Goal: Task Accomplishment & Management: Manage account settings

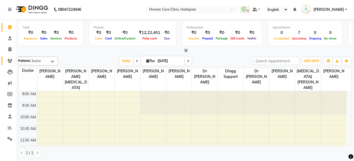
click at [8, 61] on icon at bounding box center [9, 61] width 5 height 4
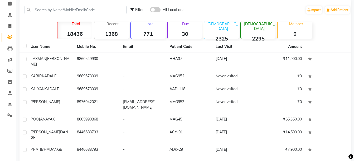
scroll to position [24, 0]
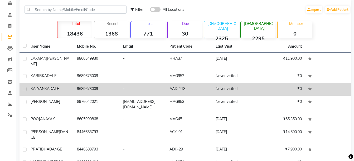
click at [184, 83] on td "AAD-118" at bounding box center [190, 89] width 46 height 13
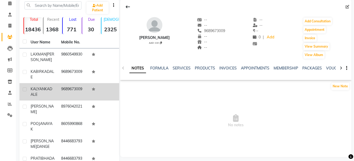
click at [74, 92] on td "9689673009" at bounding box center [73, 91] width 31 height 17
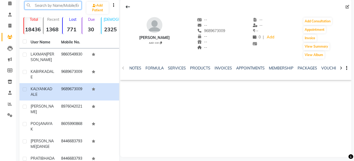
click at [48, 6] on input "text" at bounding box center [53, 5] width 57 height 8
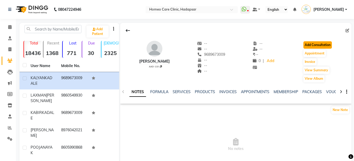
click at [322, 45] on button "Add Consultation" at bounding box center [318, 44] width 28 height 7
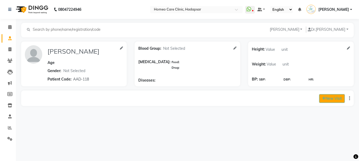
click at [324, 97] on icon at bounding box center [323, 99] width 3 height 4
select select "710"
select select "inPerson"
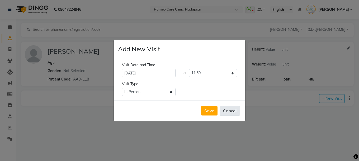
click at [233, 114] on button "Cancel" at bounding box center [230, 111] width 20 height 10
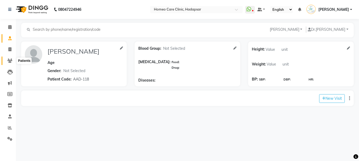
click at [10, 63] on icon at bounding box center [9, 61] width 5 height 4
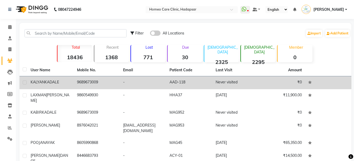
click at [49, 86] on td "KALYAN KADALE" at bounding box center [50, 83] width 46 height 13
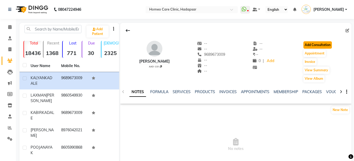
click at [316, 44] on button "Add Consultation" at bounding box center [318, 44] width 28 height 7
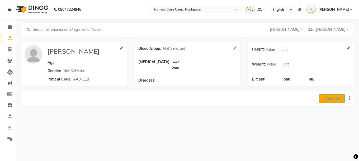
click at [321, 101] on button "New Visit" at bounding box center [332, 98] width 26 height 9
select select "710"
select select "inPerson"
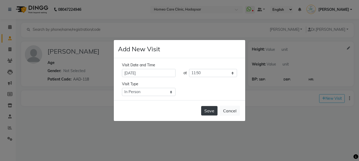
click at [207, 111] on button "Save" at bounding box center [209, 110] width 16 height 9
click at [207, 111] on ngb-modal-window "Add New Visit Visit Date and Time 04-09-2025 at Select time 09:00 09:05 09:10 0…" at bounding box center [179, 80] width 359 height 161
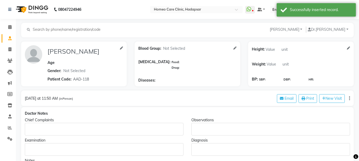
type input "KALYAN KADALE"
select select
type input "AAD-118"
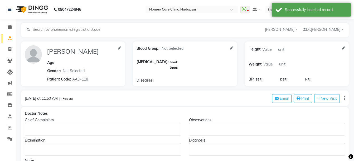
click at [63, 123] on div "Rich Text Editor, main" at bounding box center [103, 129] width 156 height 13
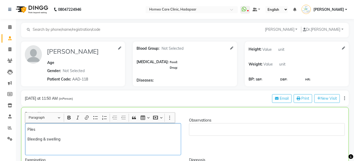
click at [56, 128] on p "Piles" at bounding box center [102, 130] width 151 height 6
click at [66, 140] on p "Bleeding & swelling" at bounding box center [102, 140] width 151 height 6
click at [42, 140] on p "Bleeding & swelling" at bounding box center [102, 140] width 151 height 6
click at [125, 139] on p "Bleeding – Once in a year – During motion & swelling" at bounding box center [102, 140] width 151 height 6
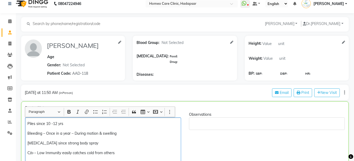
scroll to position [16, 0]
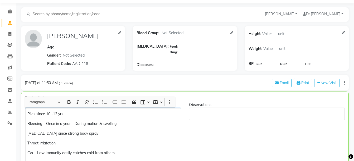
click at [45, 142] on p "Throat irriatation" at bounding box center [102, 144] width 151 height 6
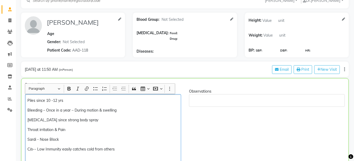
scroll to position [29, 0]
click at [64, 139] on p "Sardi - Nose Block" at bounding box center [102, 140] width 151 height 6
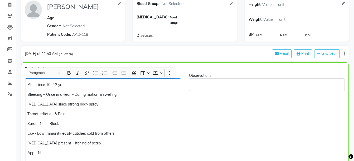
scroll to position [55, 0]
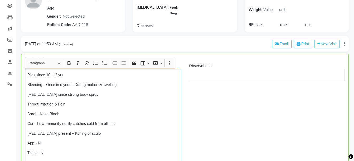
click at [93, 133] on p "Dandruff present – Itching of scalp" at bounding box center [102, 134] width 151 height 6
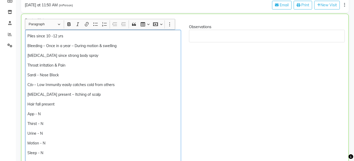
scroll to position [103, 0]
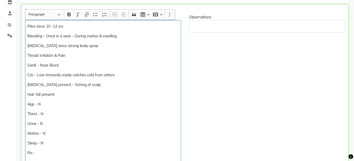
click at [70, 87] on p "Dandruff present – Itching of scalp" at bounding box center [102, 85] width 151 height 6
click at [69, 90] on div "Piles since 10 -12 yrs Bleeding – Once in a year – During motion & swelling Thr…" at bounding box center [103, 94] width 156 height 149
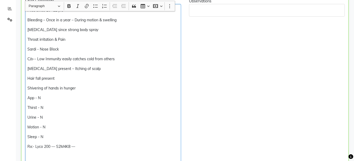
scroll to position [120, 0]
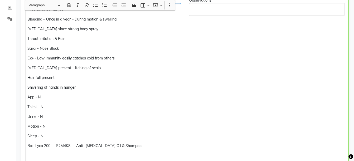
click at [169, 146] on p "Rx:- Lyco 200 — S2M4K8 — Anti- Dandruff Oil & Shampoo," at bounding box center [102, 147] width 151 height 6
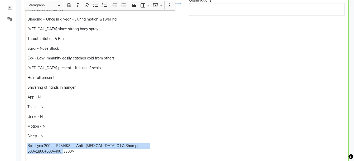
copy div "Rx:- Lyco 200 — S2M4K8 — Anti- Dandruff Oil & Shampoo ---- 500+1800+600+400=330…"
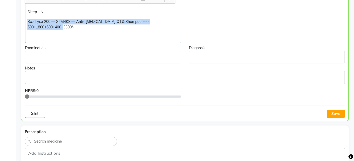
scroll to position [246, 0]
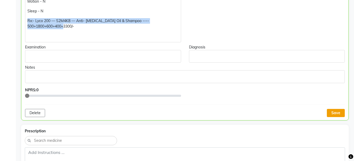
click at [339, 112] on button "Save" at bounding box center [336, 113] width 18 height 8
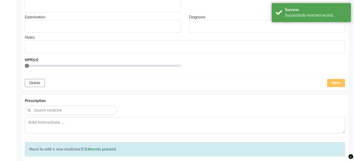
scroll to position [279, 0]
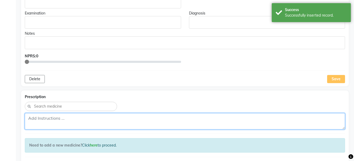
click at [177, 123] on textarea at bounding box center [185, 121] width 321 height 16
paste textarea "Rx:- Lyco 200 — S2M4K8 — Anti- Dandruff Oil & Shampoo ---- 500+1800+600+400=330…"
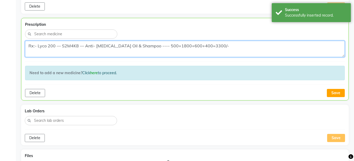
scroll to position [368, 0]
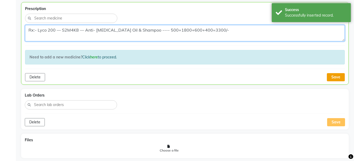
type textarea "Rx:- Lyco 200 — S2M4K8 — Anti- Dandruff Oil & Shampoo ---- 500+1800+600+400=330…"
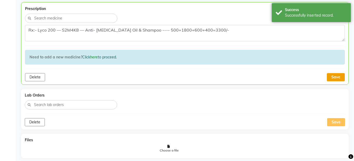
click at [335, 79] on button "Save" at bounding box center [336, 77] width 18 height 8
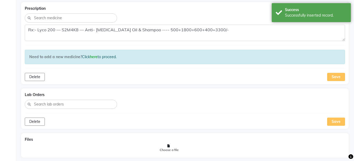
scroll to position [413, 0]
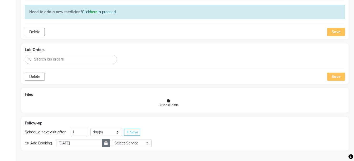
click at [108, 144] on icon "button" at bounding box center [105, 144] width 3 height 4
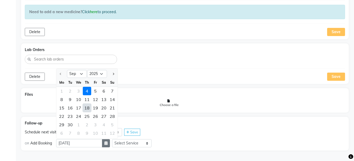
select select "10"
click at [65, 107] on div "13" at bounding box center [62, 108] width 8 height 8
type input "13-10-2025"
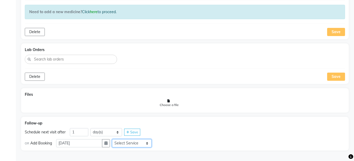
click at [132, 144] on select "Select Service Medicine Medicine 1 Hydra Facial Medi Facial Vampire Facial With…" at bounding box center [132, 144] width 40 height 8
select select "972997"
click at [116, 140] on select "Select Service Medicine Medicine 1 Hydra Facial Medi Facial Vampire Facial With…" at bounding box center [132, 144] width 40 height 8
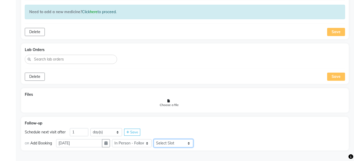
click at [169, 147] on select "Select Slot 10:15 10:30 10:45 11:00 11:15 11:30 11:45 12:00 12:15 12:30 12:45 1…" at bounding box center [174, 144] width 40 height 8
select select "690"
click at [158, 140] on select "Select Slot 10:15 10:30 10:45 11:00 11:15 11:30 11:45 12:00 12:15 12:30 12:45 1…" at bounding box center [174, 144] width 40 height 8
click at [207, 146] on div "Save" at bounding box center [204, 143] width 16 height 7
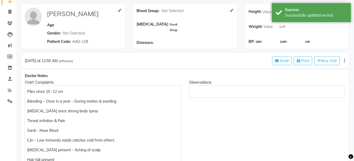
scroll to position [0, 0]
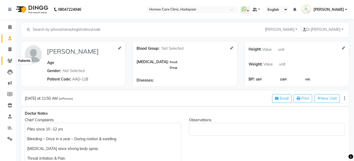
click at [8, 63] on span at bounding box center [9, 61] width 9 height 6
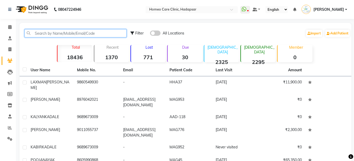
click at [66, 36] on input "text" at bounding box center [76, 33] width 102 height 8
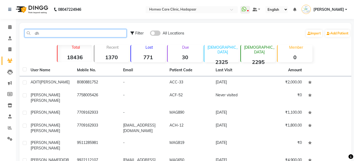
type input "d"
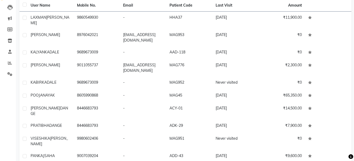
scroll to position [66, 0]
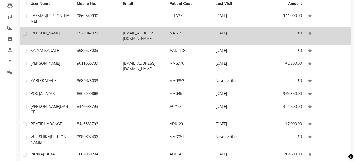
click at [145, 29] on td "[EMAIL_ADDRESS][DOMAIN_NAME]" at bounding box center [143, 35] width 46 height 17
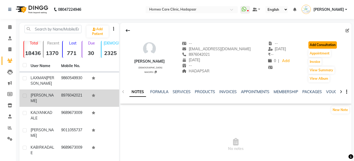
click at [319, 45] on button "Add Consultation" at bounding box center [323, 44] width 28 height 7
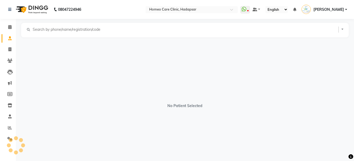
select select "[DEMOGRAPHIC_DATA]"
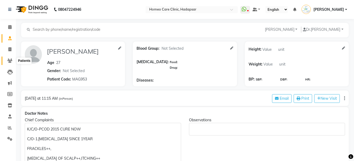
click at [10, 59] on icon at bounding box center [9, 61] width 5 height 4
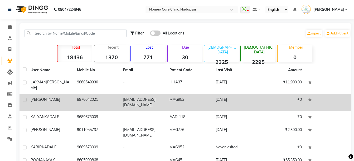
click at [40, 97] on span "[PERSON_NAME]" at bounding box center [46, 99] width 30 height 5
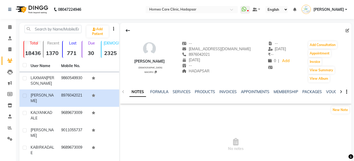
click at [341, 92] on icon at bounding box center [341, 92] width 2 height 4
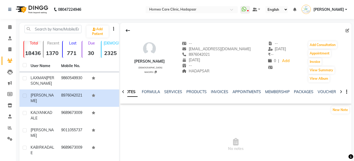
click at [341, 92] on icon at bounding box center [341, 92] width 2 height 4
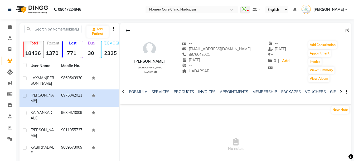
click at [341, 92] on icon at bounding box center [341, 92] width 2 height 4
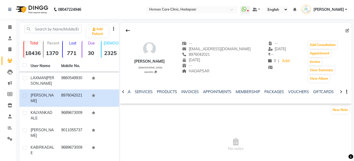
click at [341, 92] on icon at bounding box center [341, 92] width 2 height 4
click at [341, 92] on div "NOTES FORMULA SERVICES PRODUCTS INVOICES APPOINTMENTS MEMBERSHIP PACKAGES VOUCH…" at bounding box center [235, 92] width 231 height 18
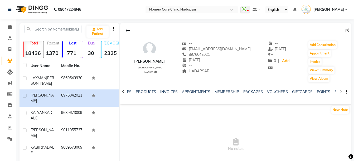
click at [341, 92] on div "NOTES FORMULA SERVICES PRODUCTS INVOICES APPOINTMENTS MEMBERSHIP PACKAGES VOUCH…" at bounding box center [235, 92] width 231 height 18
click at [335, 92] on link "FORMS" at bounding box center [341, 92] width 13 height 5
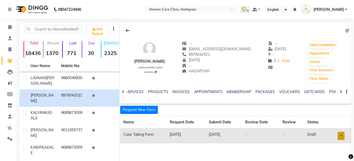
click at [340, 136] on link at bounding box center [341, 136] width 7 height 8
click at [332, 125] on link "Open in staff mode" at bounding box center [328, 125] width 50 height 8
click at [309, 42] on button "Add Consultation" at bounding box center [323, 44] width 28 height 7
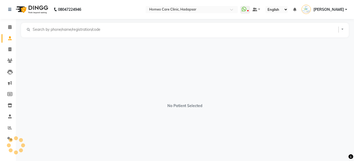
select select "[DEMOGRAPHIC_DATA]"
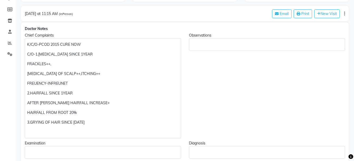
scroll to position [89, 0]
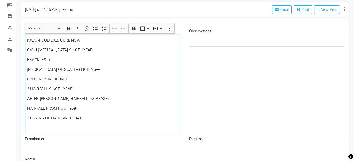
click at [92, 128] on p "Rich Text Editor, main" at bounding box center [102, 129] width 151 height 6
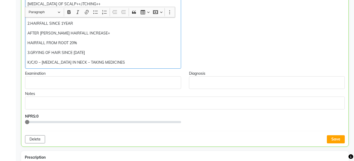
scroll to position [162, 0]
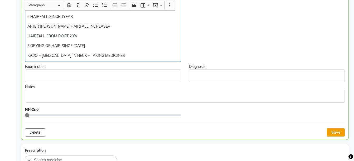
click at [338, 132] on button "Save" at bounding box center [336, 133] width 18 height 8
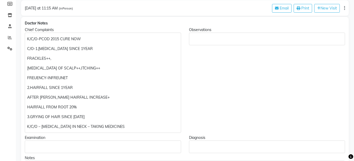
scroll to position [87, 0]
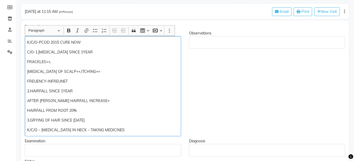
click at [35, 81] on p "FREUENCY-INFREUNET" at bounding box center [102, 82] width 151 height 6
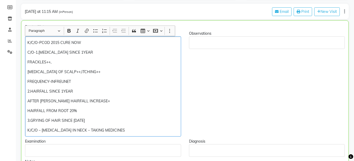
scroll to position [87, 0]
click at [59, 82] on p "FREQUENCY-INFREUNET" at bounding box center [102, 82] width 151 height 6
click at [39, 92] on p "2.HAIRFALL SINCE 1YEAR" at bounding box center [102, 92] width 151 height 6
click at [64, 93] on p "2.HAIR FALL SINCE 1YEAR" at bounding box center [102, 92] width 151 height 6
click at [70, 103] on p "AFTER DANDRUFF HAIRFALL INCREASE+" at bounding box center [102, 101] width 151 height 6
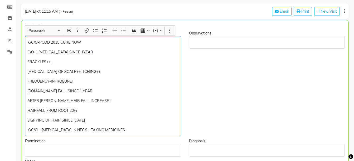
click at [36, 111] on p "HAIRFALL FROM ROOT 20%" at bounding box center [102, 111] width 151 height 6
click at [35, 121] on p "3.GRYING OF HAIR SINCE 2014" at bounding box center [102, 121] width 151 height 6
click at [59, 82] on p "FREQUENCY-INFRQEUNET" at bounding box center [102, 82] width 151 height 6
click at [35, 60] on p "FRACKLES++," at bounding box center [102, 62] width 151 height 6
click at [76, 51] on p "C/O-1.DANDRUFF SINCE 1YEAR" at bounding box center [102, 53] width 151 height 6
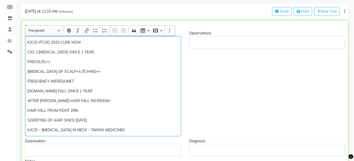
click at [30, 121] on p "3.GREYING OF HAIR SINCE 2014" at bounding box center [102, 121] width 151 height 6
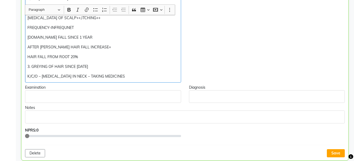
scroll to position [146, 0]
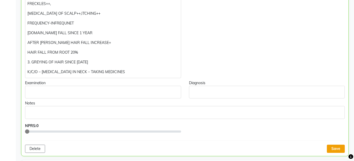
click at [341, 149] on button "Save" at bounding box center [336, 149] width 18 height 8
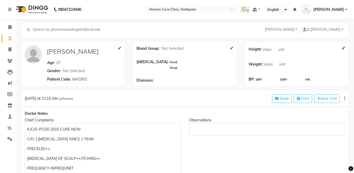
select select "female"
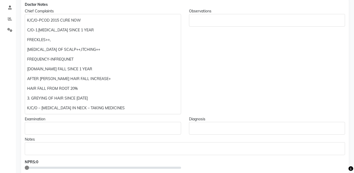
scroll to position [85, 0]
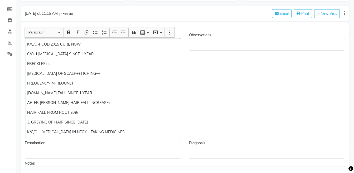
click at [36, 53] on p "C/O-1.DANDRUFF SINCE 1 YEAR" at bounding box center [102, 54] width 151 height 6
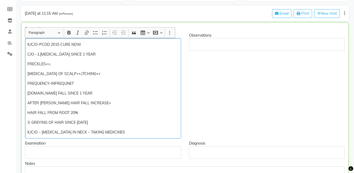
scroll to position [85, 0]
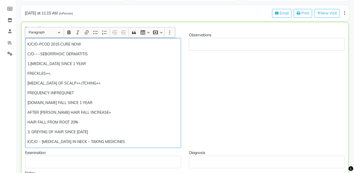
click at [47, 52] on p "C/O----SEBORRHOIC DERMATITIS" at bounding box center [102, 54] width 151 height 6
click at [134, 95] on p "FREQUENCY-INFREQUNET" at bounding box center [102, 94] width 151 height 6
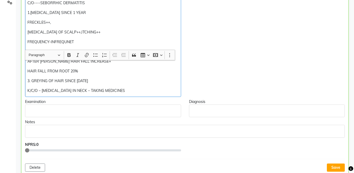
scroll to position [191, 0]
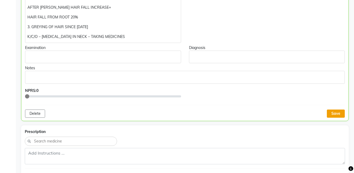
click at [339, 115] on button "Save" at bounding box center [336, 114] width 18 height 8
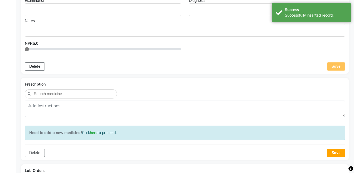
scroll to position [170, 0]
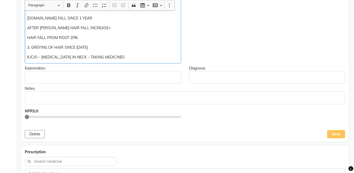
click at [135, 61] on div "K/C/O-PCOD 2015 CURE NOW C/O----SEBORRHIC DERMATITIS 1.DANDRUFF SINCE 1 YEAR FR…" at bounding box center [103, 8] width 156 height 110
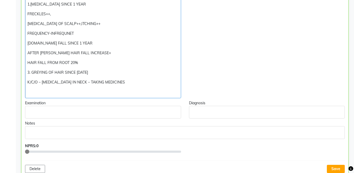
scroll to position [127, 0]
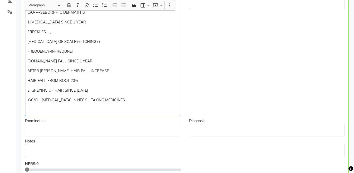
click at [53, 107] on p "Rich Text Editor, main" at bounding box center [102, 110] width 151 height 6
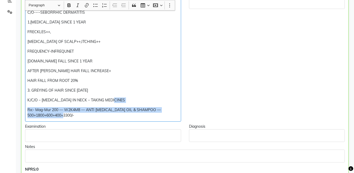
copy div "K/C/O – ARTHRITIS IN NECK – TAKING MEDICINES Rx:- Mag-Mur 200 — W2K4M8 — ANTI D…"
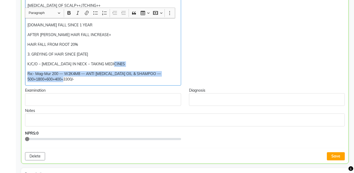
scroll to position [185, 0]
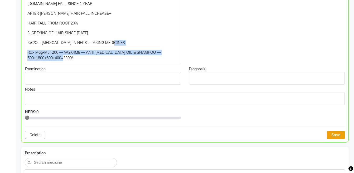
click at [330, 137] on button "Save" at bounding box center [336, 135] width 18 height 8
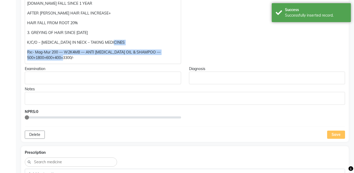
scroll to position [283, 0]
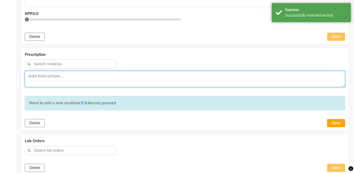
click at [203, 75] on textarea at bounding box center [185, 79] width 321 height 16
paste textarea "Rx:- Mag-Mur 200 — W2K4M8 — ANTI DANDRUFF OIL & SHAMPOO — 500+1800+600+400=3300…"
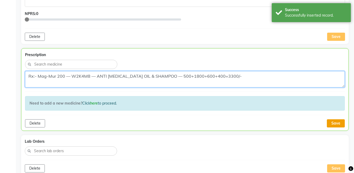
type textarea "Rx:- Mag-Mur 200 — W2K4M8 — ANTI DANDRUFF OIL & SHAMPOO — 500+1800+600+400=3300…"
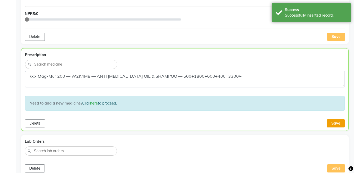
click at [337, 124] on button "Save" at bounding box center [336, 124] width 18 height 8
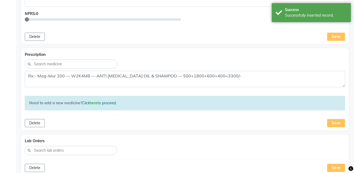
scroll to position [362, 0]
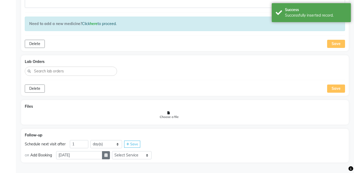
click at [110, 155] on button "button" at bounding box center [106, 155] width 8 height 8
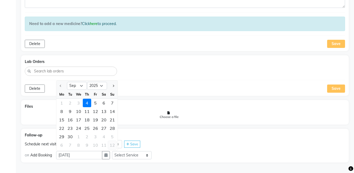
click at [112, 148] on div "12" at bounding box center [112, 145] width 8 height 8
type input "12-10-2025"
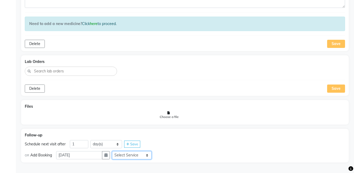
click at [137, 157] on select "Select Service Medicine Medicine 1 Hydra Facial Medi Facial Vampire Facial With…" at bounding box center [132, 155] width 40 height 8
select select "972997"
click at [116, 151] on select "Select Service Medicine Medicine 1 Hydra Facial Medi Facial Vampire Facial With…" at bounding box center [132, 155] width 40 height 8
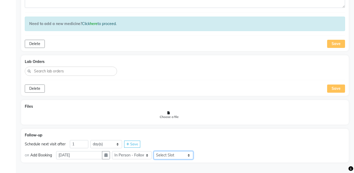
click at [180, 157] on select "Select Slot 10:15 10:30 10:45 11:15 11:30 11:45 12:00 12:15 12:30 12:45 13:00 1…" at bounding box center [174, 155] width 40 height 8
select select "720"
click at [158, 151] on select "Select Slot 10:15 10:30 10:45 11:15 11:30 11:45 12:00 12:15 12:30 12:45 13:00 1…" at bounding box center [174, 155] width 40 height 8
click at [209, 157] on span "Save" at bounding box center [206, 155] width 8 height 4
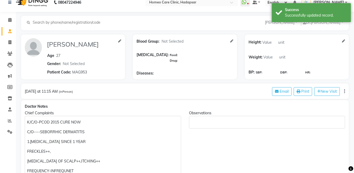
scroll to position [0, 0]
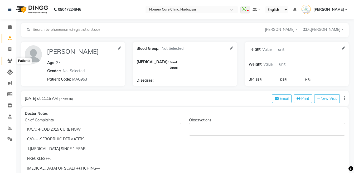
click at [8, 59] on icon at bounding box center [9, 61] width 5 height 4
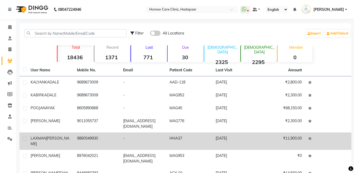
click at [46, 143] on td "LAXMAN ZENDE" at bounding box center [50, 141] width 46 height 17
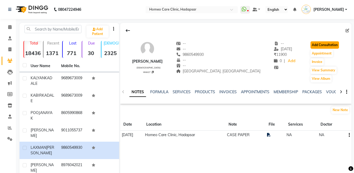
click at [321, 46] on button "Add Consultation" at bounding box center [325, 44] width 28 height 7
select select "[DEMOGRAPHIC_DATA]"
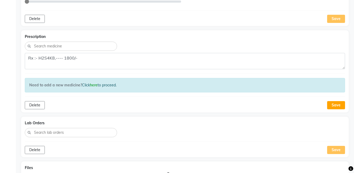
scroll to position [407, 0]
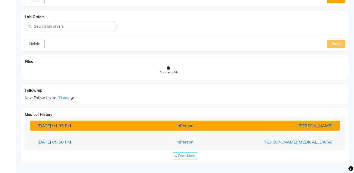
click at [272, 125] on div "[PERSON_NAME]" at bounding box center [286, 126] width 101 height 6
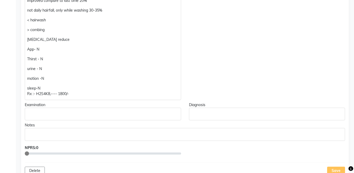
scroll to position [64, 0]
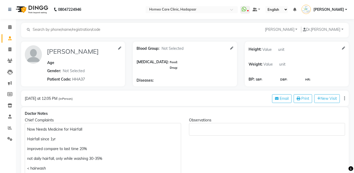
select select "[DEMOGRAPHIC_DATA]"
click at [8, 58] on span at bounding box center [9, 61] width 9 height 6
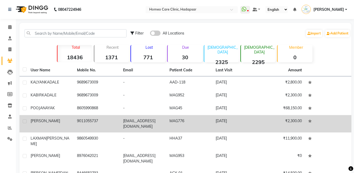
click at [49, 120] on span "[PERSON_NAME]" at bounding box center [46, 121] width 30 height 5
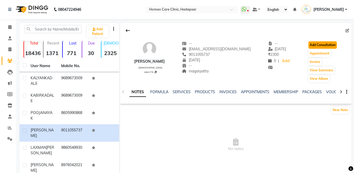
click at [315, 46] on button "Add Consultation" at bounding box center [323, 44] width 28 height 7
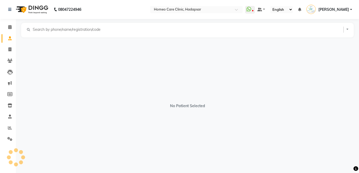
select select "[DEMOGRAPHIC_DATA]"
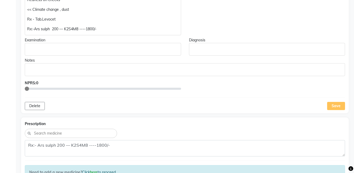
scroll to position [367, 0]
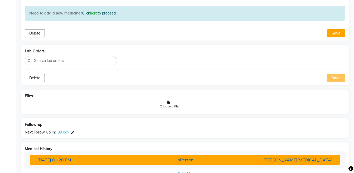
click at [295, 163] on button "[DATE] 01:20 PM inPerson [PERSON_NAME][MEDICAL_DATA]" at bounding box center [185, 160] width 310 height 10
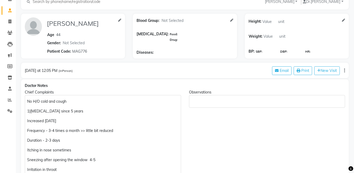
scroll to position [30, 0]
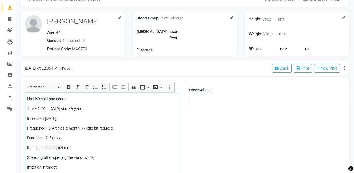
click at [90, 106] on p "1)[MEDICAL_DATA] since 5 years" at bounding box center [102, 109] width 151 height 6
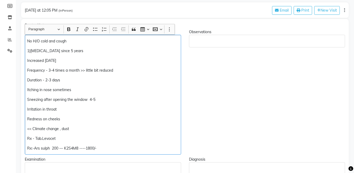
scroll to position [100, 0]
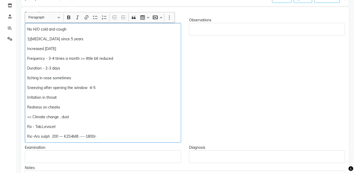
click at [92, 77] on p "Itching in nose sometimes" at bounding box center [102, 78] width 151 height 6
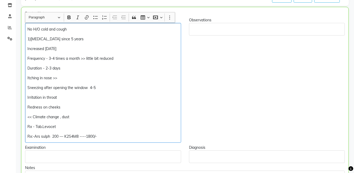
click at [102, 89] on p "Sneezing after opening the window 4-5" at bounding box center [102, 88] width 151 height 6
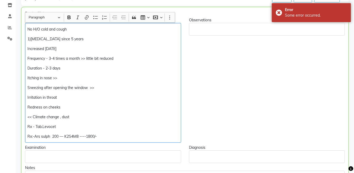
click at [79, 99] on p "Irritation in throat" at bounding box center [102, 98] width 151 height 6
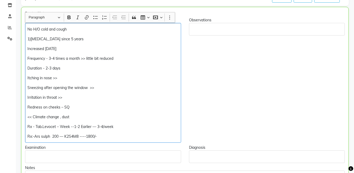
click at [63, 139] on p "Rx:-Ars sulph 200 — K2S4M8 ----1800/-" at bounding box center [102, 137] width 151 height 6
click at [98, 136] on p "Rx:- SL 200 --- K2S4M8 ----1800/-" at bounding box center [102, 137] width 151 height 6
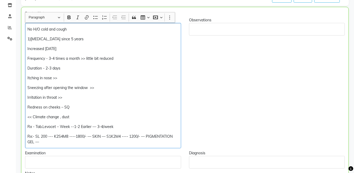
click at [71, 138] on p "Rx:- SL 200 --- K2S4M8 ----1800/- — SKIN — S1K2M4 ---- 1200/- — PIGMENTATION GE…" at bounding box center [102, 139] width 151 height 11
click at [51, 137] on p "Rx:- SL 200 --- K2S4M8 ---1800/- — SKIN — S1K2M4 ---- 1200/- — PIGMENTATION GEL…" at bounding box center [102, 139] width 151 height 11
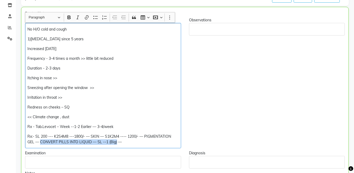
copy p "CONVERT PILLS INTO LIQUID — SL --1 (Big)"
click at [72, 137] on p "Rx:- SL 200 --- K2S4M8 ---1800/- — SKIN — S1K2M4 ---- 1200/- — PIGMENTATION GEL…" at bounding box center [102, 139] width 151 height 11
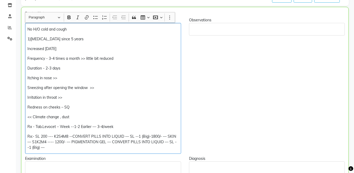
click at [153, 137] on p "Rx:- SL 200 --- K2S4M8 --CONVERT PILLS INTO LIQUID — SL --1 (Big)-1800/- — SKIN…" at bounding box center [102, 142] width 151 height 17
click at [68, 148] on p "Rx:- SL 200 --- K2S4M8 --CONVERT PILLS INTO LIQUID — SL --1 (Big)---1800/- — SK…" at bounding box center [102, 142] width 151 height 17
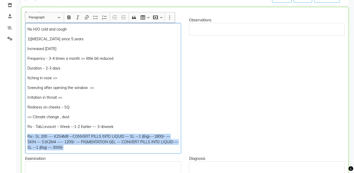
copy div "Rx - Tab.Levocet – Week --1-2 Earlier — 3-4/week Rx:- SL 200 --- K2S4M8 --CONVE…"
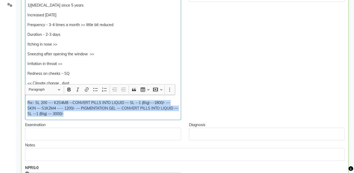
scroll to position [231, 0]
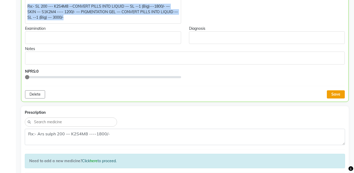
click at [333, 92] on button "Save" at bounding box center [336, 95] width 18 height 8
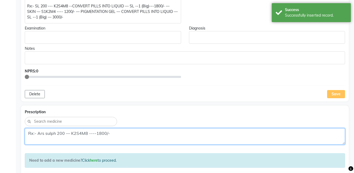
click at [184, 135] on textarea "Rx:- Ars sulph 200 — K2S4M8 ----1800/-" at bounding box center [185, 137] width 321 height 16
paste textarea "SL 200 --- K2S4M8 --CONVERT PILLS INTO LIQUID — SL --1 (Big)---1800/- — SKIN — …"
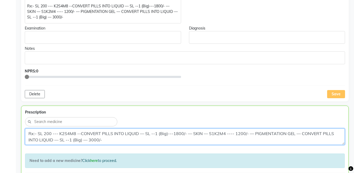
click at [295, 135] on textarea "Rx:- SL 200 --- K2S4M8 --CONVERT PILLS INTO LIQUID — SL --1 (Big)---1800/- — SK…" at bounding box center [185, 137] width 320 height 16
click at [301, 134] on textarea "Rx:- SL 200 --- K2S4M8 --CONVERT PILLS INTO LIQUID — SL --1 (Big)---1800/- — SK…" at bounding box center [185, 137] width 320 height 16
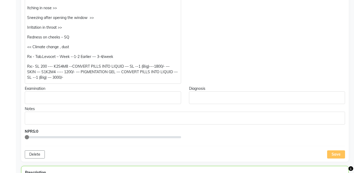
scroll to position [180, 0]
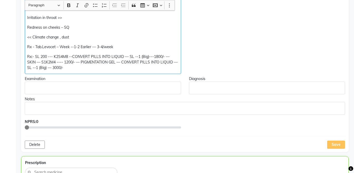
click at [120, 63] on p "Rx:- SL 200 --- K2S4M8 --CONVERT PILLS INTO LIQUID — SL --1 (Big)---1800/- — SK…" at bounding box center [102, 62] width 151 height 17
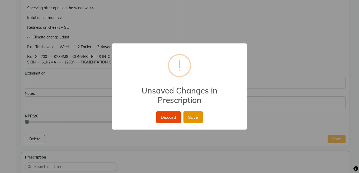
click at [194, 117] on button "Save" at bounding box center [192, 118] width 19 height 12
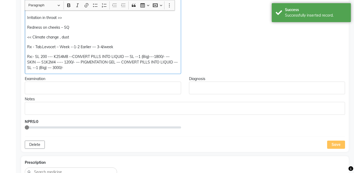
click at [121, 65] on p "Rx:- SL 200 --- K2S4M8 --CONVERT PILLS INTO LIQUID — SL --1 (Big)---1800/- — SK…" at bounding box center [102, 62] width 151 height 17
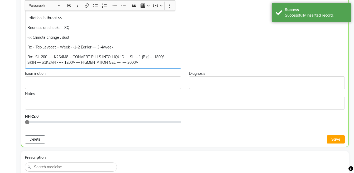
scroll to position [180, 0]
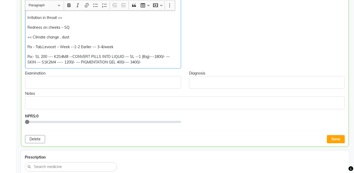
click at [27, 55] on p "Rx:- SL 200 --- K2S4M8 --CONVERT PILLS INTO LIQUID — SL --1 (Big)---1800/- — SK…" at bounding box center [102, 59] width 151 height 11
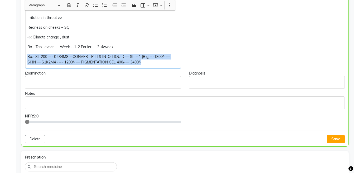
copy p "Rx:- SL 200 --- K2S4M8 --CONVERT PILLS INTO LIQUID — SL --1 (Big)---1800/- — SK…"
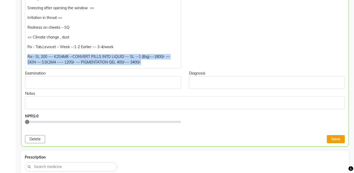
click at [343, 142] on button "Save" at bounding box center [336, 139] width 18 height 8
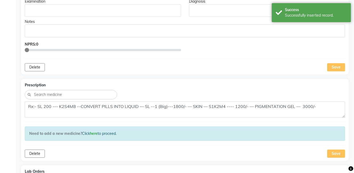
scroll to position [308, 0]
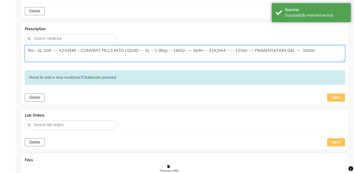
click at [316, 50] on textarea "Rx:- SL 200 --- K2S4M8 --CONVERT PILLS INTO LIQUID — SL --1 (Big)---1800/- — SK…" at bounding box center [185, 53] width 321 height 16
paste textarea "400/-— 34"
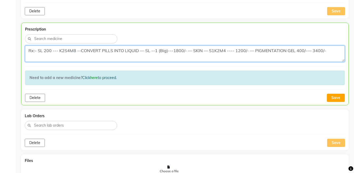
type textarea "Rx:- SL 200 --- K2S4M8 --CONVERT PILLS INTO LIQUID — SL --1 (Big)---1800/- — SK…"
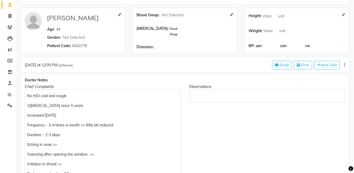
scroll to position [0, 0]
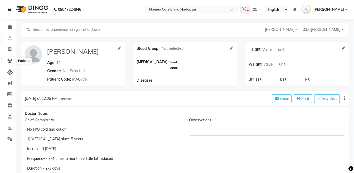
click at [9, 59] on icon at bounding box center [9, 61] width 5 height 4
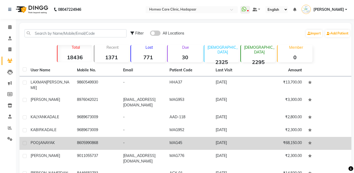
click at [60, 140] on div "[PERSON_NAME]" at bounding box center [51, 143] width 40 height 6
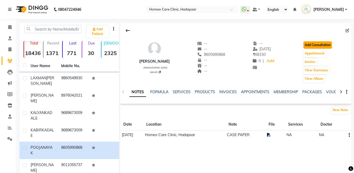
click at [323, 42] on button "Add Consultation" at bounding box center [318, 44] width 28 height 7
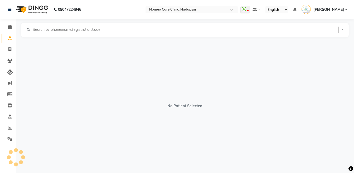
select select "[DEMOGRAPHIC_DATA]"
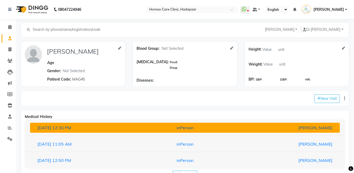
click at [272, 130] on div "[PERSON_NAME]" at bounding box center [286, 128] width 101 height 6
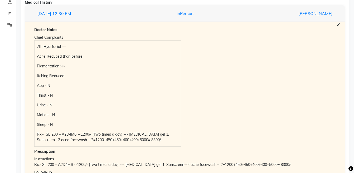
scroll to position [117, 0]
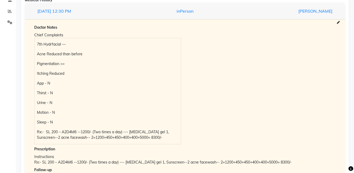
drag, startPoint x: 353, startPoint y: 133, endPoint x: 355, endPoint y: 131, distance: 3.0
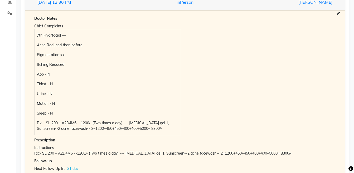
scroll to position [37, 0]
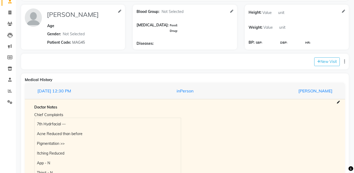
click at [37, 124] on p "7th Hydrfacial —" at bounding box center [107, 125] width 141 height 6
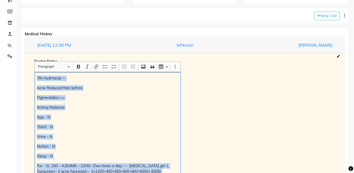
scroll to position [84, 0]
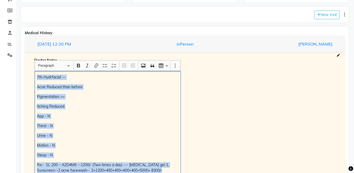
copy div "7th Hydrfacial — Acne Reduced than before Pigmentation >> Itching Reduced App -…"
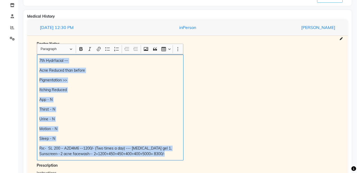
scroll to position [64, 0]
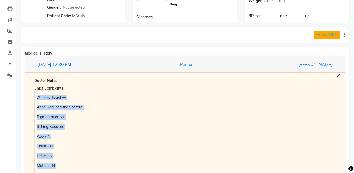
click at [331, 33] on button "New Visit" at bounding box center [328, 35] width 26 height 9
select select "765"
select select "inPerson"
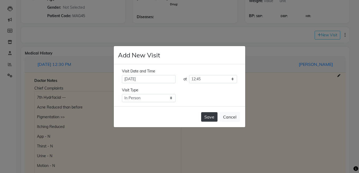
click at [209, 120] on button "Save" at bounding box center [209, 116] width 16 height 9
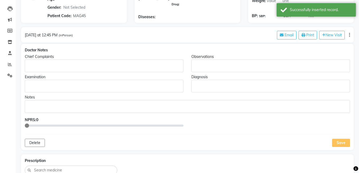
type input "[PERSON_NAME]"
select select "[DEMOGRAPHIC_DATA]"
type input "MAG45"
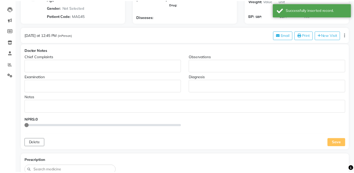
scroll to position [0, 0]
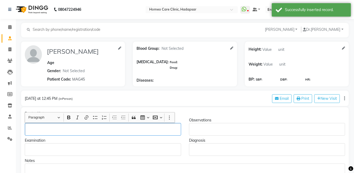
click at [34, 130] on p "Rich Text Editor, main" at bounding box center [102, 130] width 151 height 6
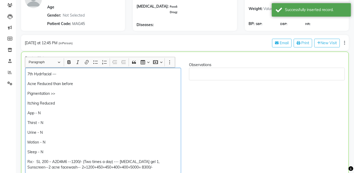
scroll to position [58, 0]
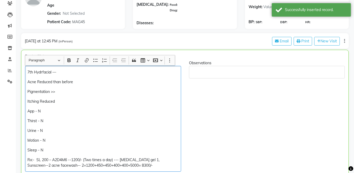
click at [30, 73] on p "7th Hydrfacial —" at bounding box center [102, 73] width 151 height 6
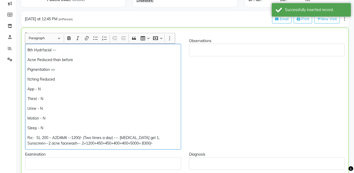
scroll to position [85, 0]
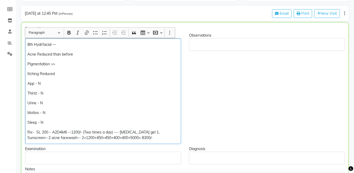
click at [96, 41] on div "8th Hydrfacial — Acne Reduced than before Pigmentation >> Itching Reduced App -…" at bounding box center [103, 91] width 156 height 106
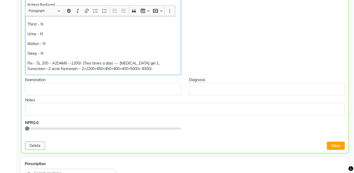
scroll to position [175, 0]
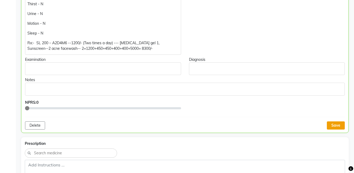
click at [338, 125] on button "Save" at bounding box center [336, 126] width 18 height 8
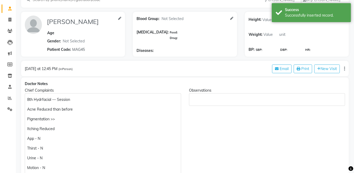
scroll to position [43, 0]
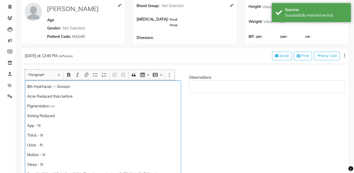
drag, startPoint x: 88, startPoint y: 119, endPoint x: 197, endPoint y: 129, distance: 108.9
click at [197, 129] on div "Chief Complaints 8th Hydrfacial — Session Acne Reduced than before Pigmentation…" at bounding box center [185, 131] width 329 height 112
click at [164, 129] on div "8th Hydrfacial — Session Acne Reduced than before Pigmentation >> Itching Reduc…" at bounding box center [103, 133] width 156 height 106
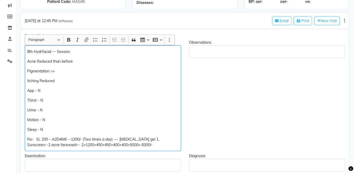
scroll to position [84, 0]
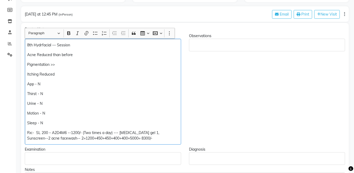
click at [63, 111] on p "Motion - N" at bounding box center [102, 114] width 151 height 6
click at [95, 51] on div "8th Hydrfacial — Session Acne Reduced than before Pigmentation >> Itching Reduc…" at bounding box center [103, 92] width 156 height 106
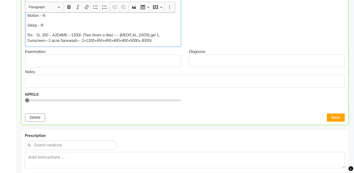
scroll to position [184, 0]
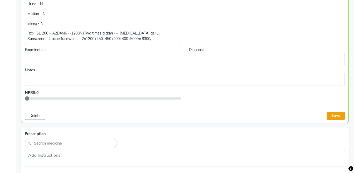
click at [333, 115] on button "Save" at bounding box center [336, 116] width 18 height 8
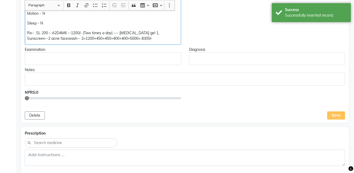
click at [145, 40] on p "Rx:- SL 200 – A2D4M6 --1200/- (Two times a day) --- [MEDICAL_DATA] gel 1, Sunsc…" at bounding box center [102, 35] width 151 height 11
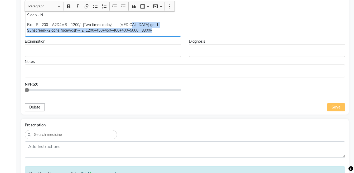
scroll to position [194, 0]
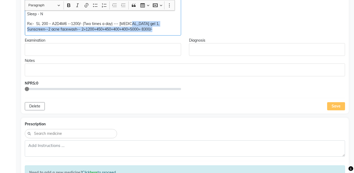
copy div "Sleep - N Rx:- SL 200 – A2D4M6 --1200/- (Two times a day) --- [MEDICAL_DATA] ge…"
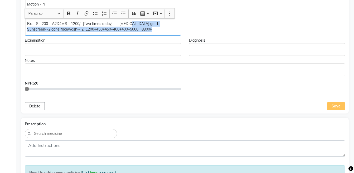
scroll to position [218, 0]
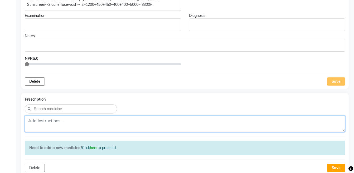
click at [180, 121] on textarea at bounding box center [185, 124] width 321 height 16
paste textarea "Rx:- SL 200 – A2D4M6 --1200/- (Two times a day) --- [MEDICAL_DATA] gel 1, Sunsc…"
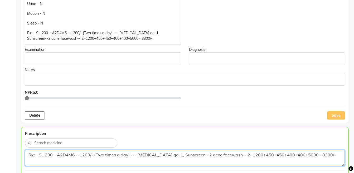
scroll to position [182, 0]
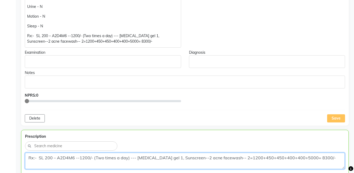
type textarea "Rx:- SL 200 – A2D4M6 --1200/- (Two times a day) --- [MEDICAL_DATA] gel 1, Sunsc…"
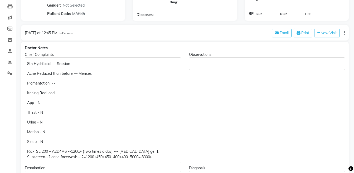
scroll to position [20, 0]
